Goal: Task Accomplishment & Management: Complete application form

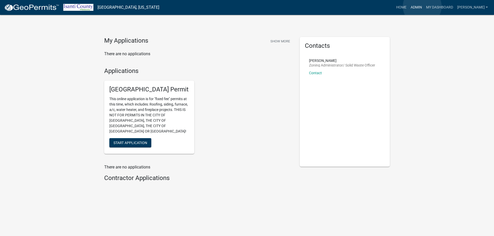
click at [422, 6] on link "Admin" at bounding box center [416, 8] width 15 height 10
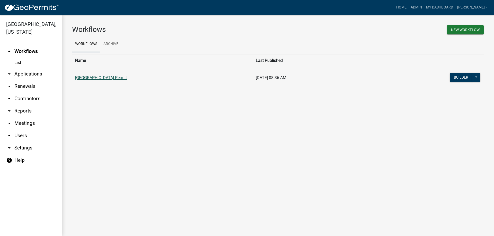
click at [121, 77] on link "[GEOGRAPHIC_DATA] Permit" at bounding box center [101, 77] width 52 height 5
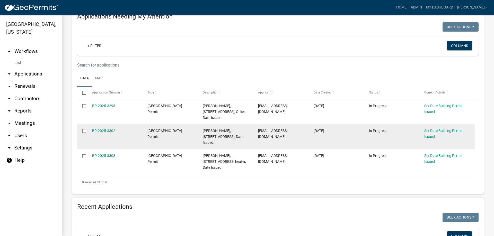
scroll to position [51, 0]
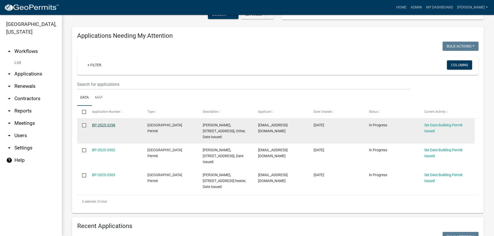
click at [97, 127] on link "BP-2025-3298" at bounding box center [103, 125] width 23 height 4
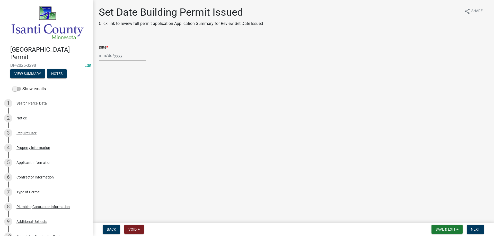
select select "9"
select select "2025"
click at [118, 55] on div "[PERSON_NAME] Feb Mar Apr [PERSON_NAME][DATE] Oct Nov [DATE] 1526 1527 1528 152…" at bounding box center [122, 55] width 47 height 11
click at [138, 97] on div "19" at bounding box center [137, 99] width 8 height 8
type input "[DATE]"
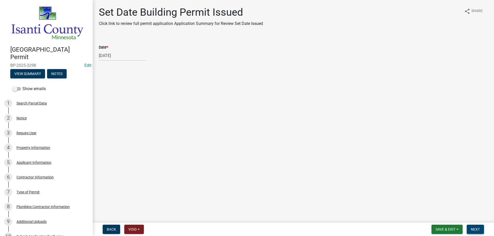
click at [473, 229] on span "Next" at bounding box center [475, 230] width 9 height 4
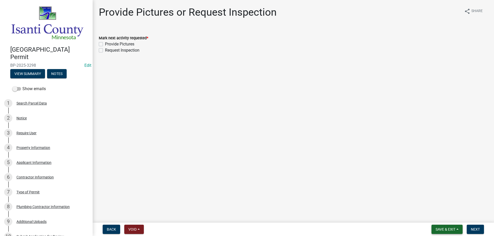
click at [436, 229] on span "Save & Exit" at bounding box center [446, 230] width 20 height 4
click at [439, 218] on button "Save & Exit" at bounding box center [441, 216] width 41 height 12
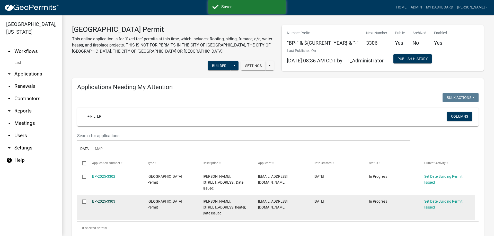
click at [112, 202] on link "BP-2025-3303" at bounding box center [103, 202] width 23 height 4
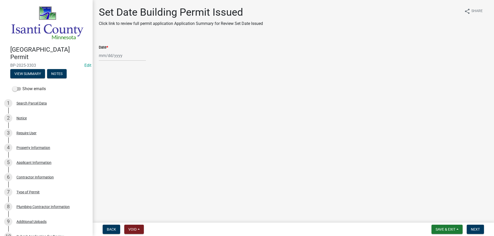
click at [116, 57] on div at bounding box center [122, 55] width 47 height 11
select select "9"
select select "2025"
click at [136, 98] on div "19" at bounding box center [137, 99] width 8 height 8
type input "[DATE]"
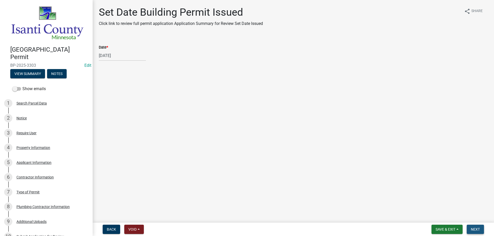
click at [479, 230] on span "Next" at bounding box center [475, 230] width 9 height 4
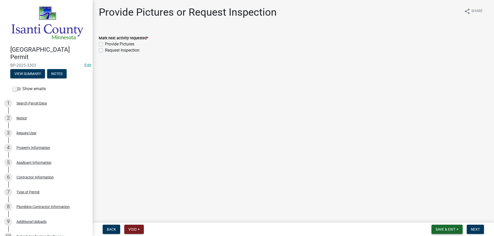
click at [441, 230] on span "Save & Exit" at bounding box center [446, 230] width 20 height 4
click at [435, 216] on button "Save & Exit" at bounding box center [441, 216] width 41 height 12
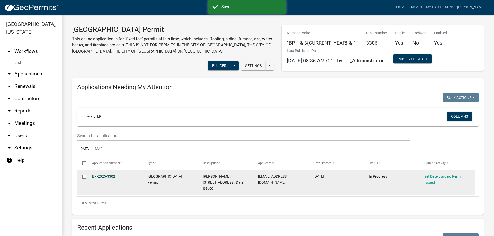
click at [105, 177] on link "BP-2025-3302" at bounding box center [103, 177] width 23 height 4
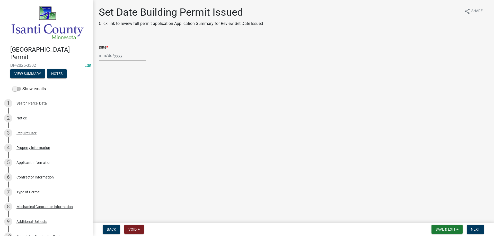
select select "9"
select select "2025"
click at [110, 60] on div "[PERSON_NAME] Feb Mar Apr [PERSON_NAME][DATE] Oct Nov [DATE] 1526 1527 1528 152…" at bounding box center [122, 55] width 47 height 11
click at [137, 97] on div "19" at bounding box center [137, 99] width 8 height 8
type input "[DATE]"
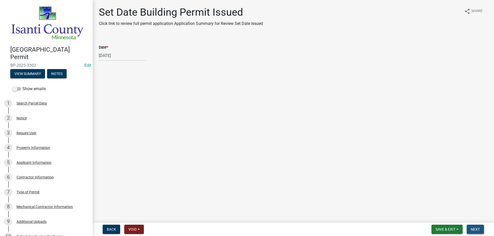
click at [473, 228] on span "Next" at bounding box center [475, 230] width 9 height 4
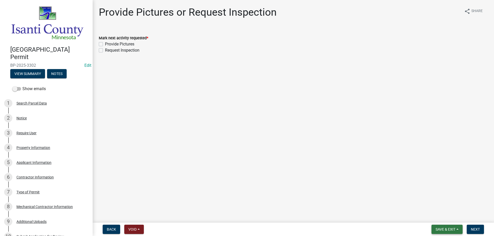
click at [437, 229] on span "Save & Exit" at bounding box center [446, 230] width 20 height 4
click at [435, 216] on button "Save & Exit" at bounding box center [441, 216] width 41 height 12
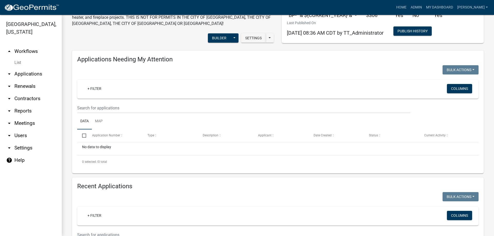
scroll to position [26, 0]
